Goal: Transaction & Acquisition: Book appointment/travel/reservation

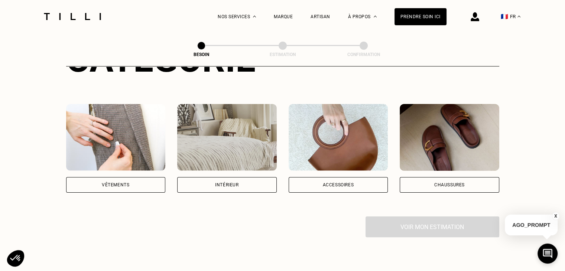
scroll to position [117, 0]
click at [123, 183] on div "Vêtements" at bounding box center [115, 185] width 27 height 4
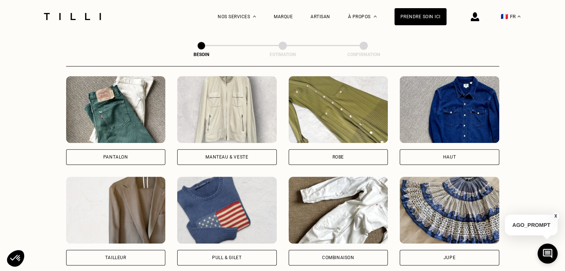
scroll to position [365, 0]
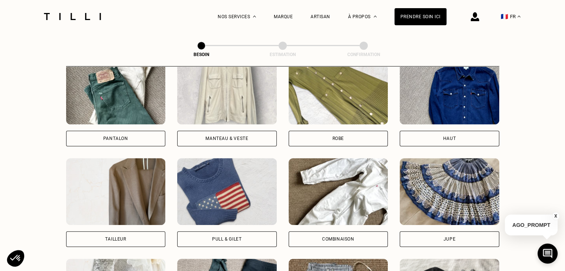
click at [141, 131] on div "Pantalon" at bounding box center [116, 139] width 100 height 16
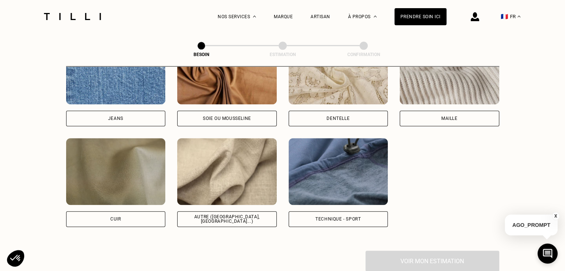
scroll to position [844, 0]
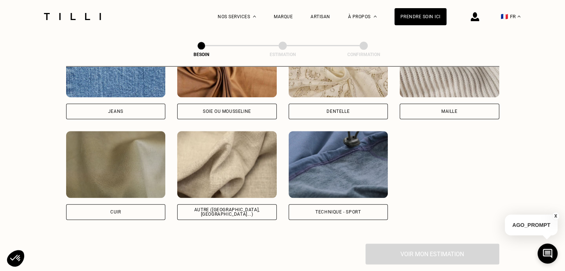
click at [244, 208] on div "Autre ([GEOGRAPHIC_DATA], [GEOGRAPHIC_DATA]...)" at bounding box center [226, 212] width 87 height 9
select select "FR"
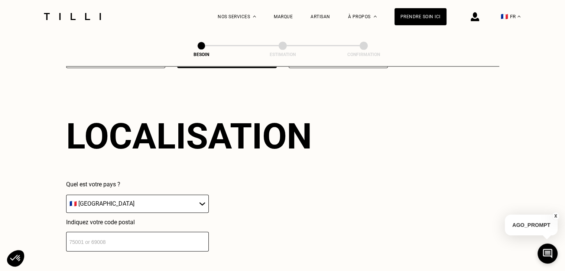
scroll to position [998, 0]
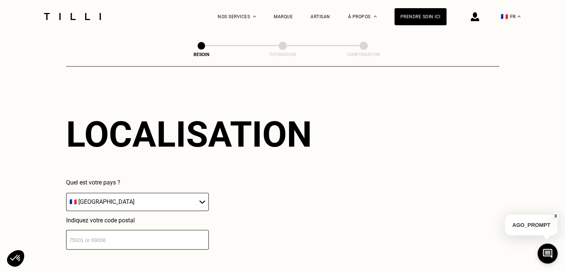
click at [160, 237] on input "number" at bounding box center [137, 240] width 143 height 20
type input "30900"
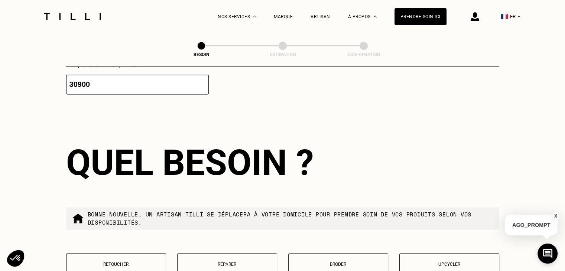
scroll to position [1183, 0]
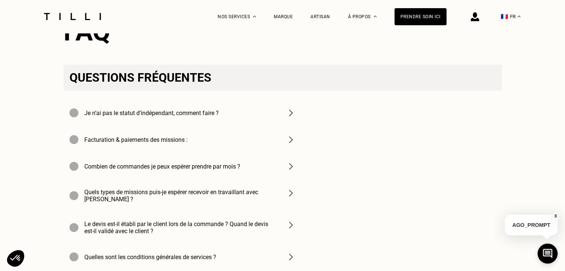
scroll to position [2641, 0]
